Goal: Entertainment & Leisure: Consume media (video, audio)

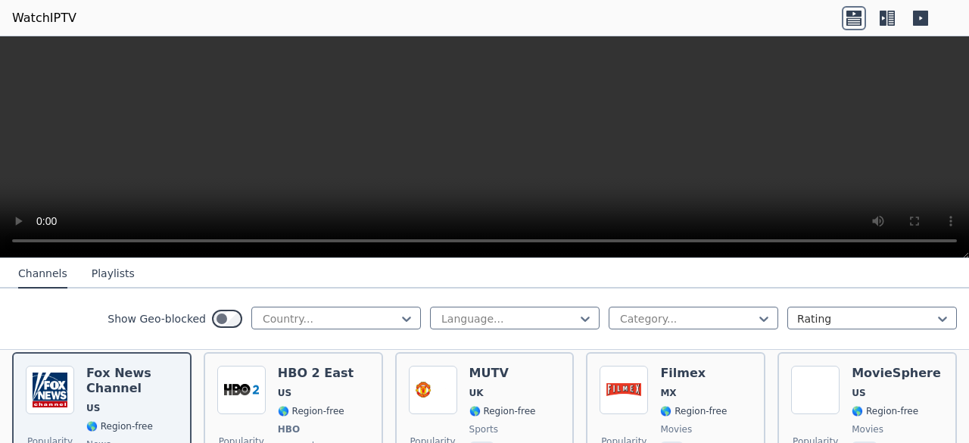
scroll to position [175, 0]
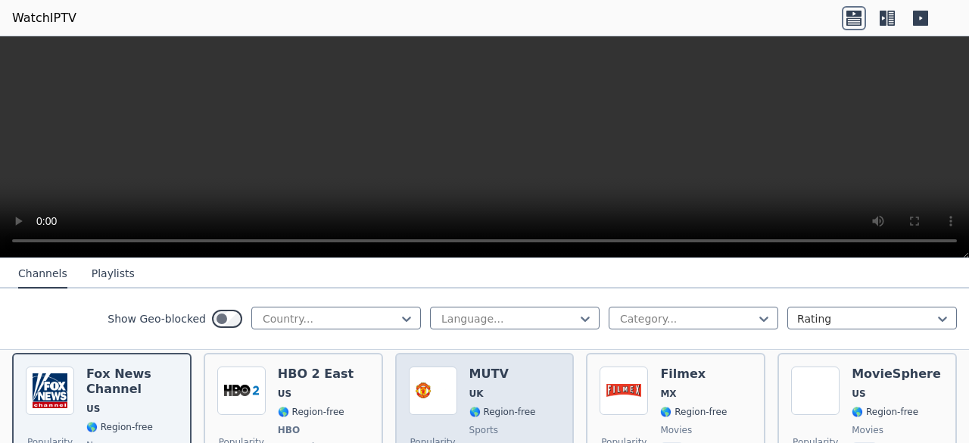
click at [506, 366] on h6 "MUTV" at bounding box center [502, 373] width 67 height 15
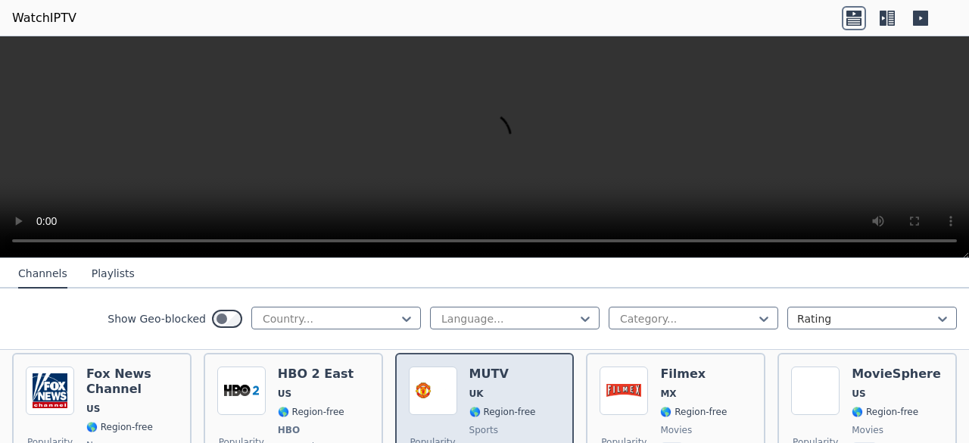
scroll to position [169, 0]
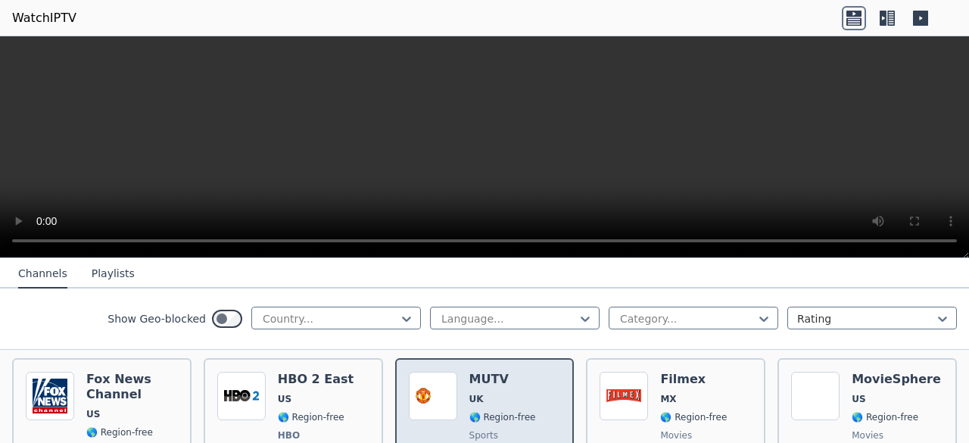
click at [518, 393] on span "UK" at bounding box center [502, 399] width 67 height 12
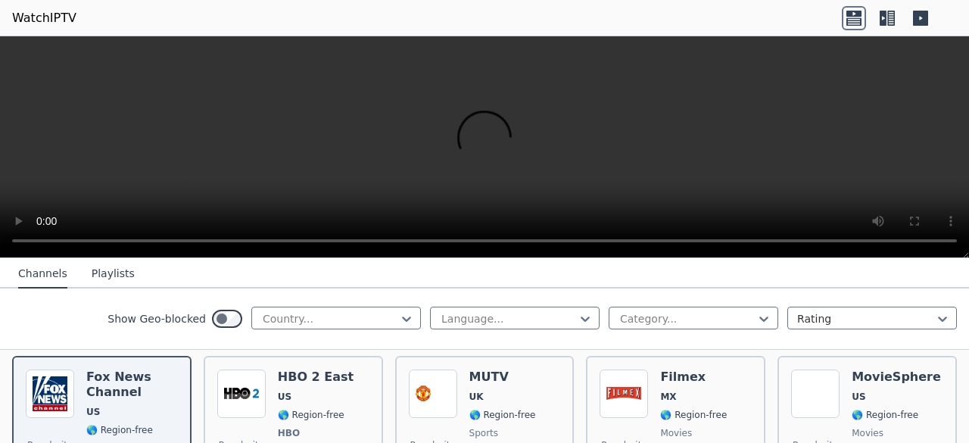
scroll to position [173, 0]
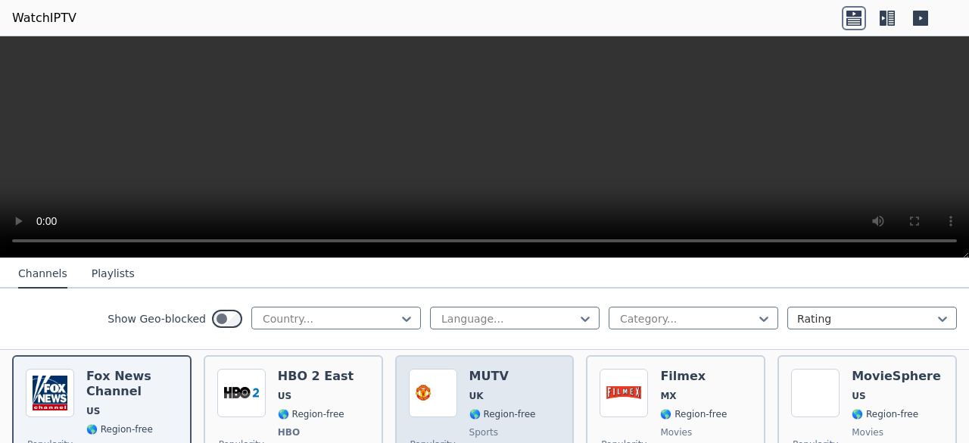
click at [501, 408] on span "🌎 Region-free" at bounding box center [502, 414] width 67 height 12
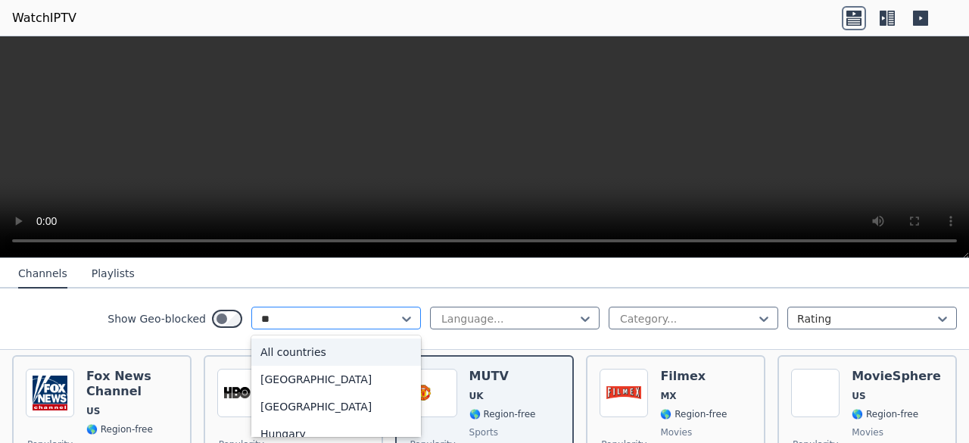
type input "***"
drag, startPoint x: 292, startPoint y: 409, endPoint x: 294, endPoint y: 419, distance: 10.0
click at [294, 420] on div "United States" at bounding box center [335, 433] width 169 height 27
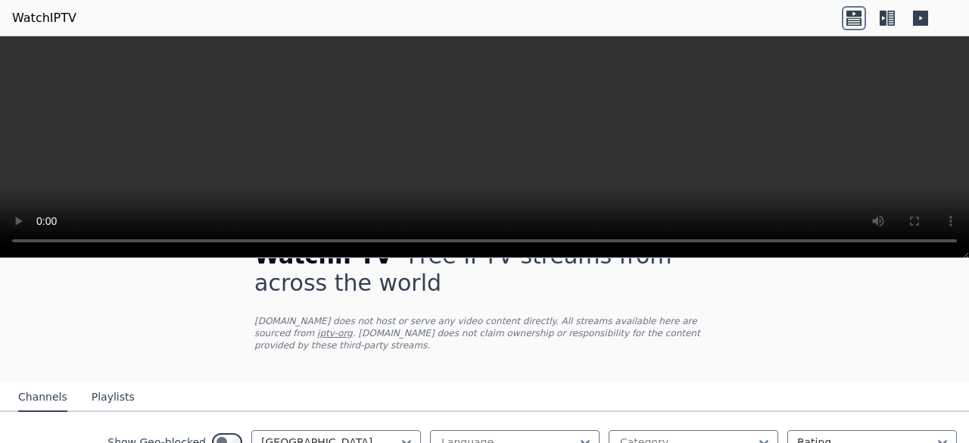
scroll to position [42, 0]
